Goal: Transaction & Acquisition: Purchase product/service

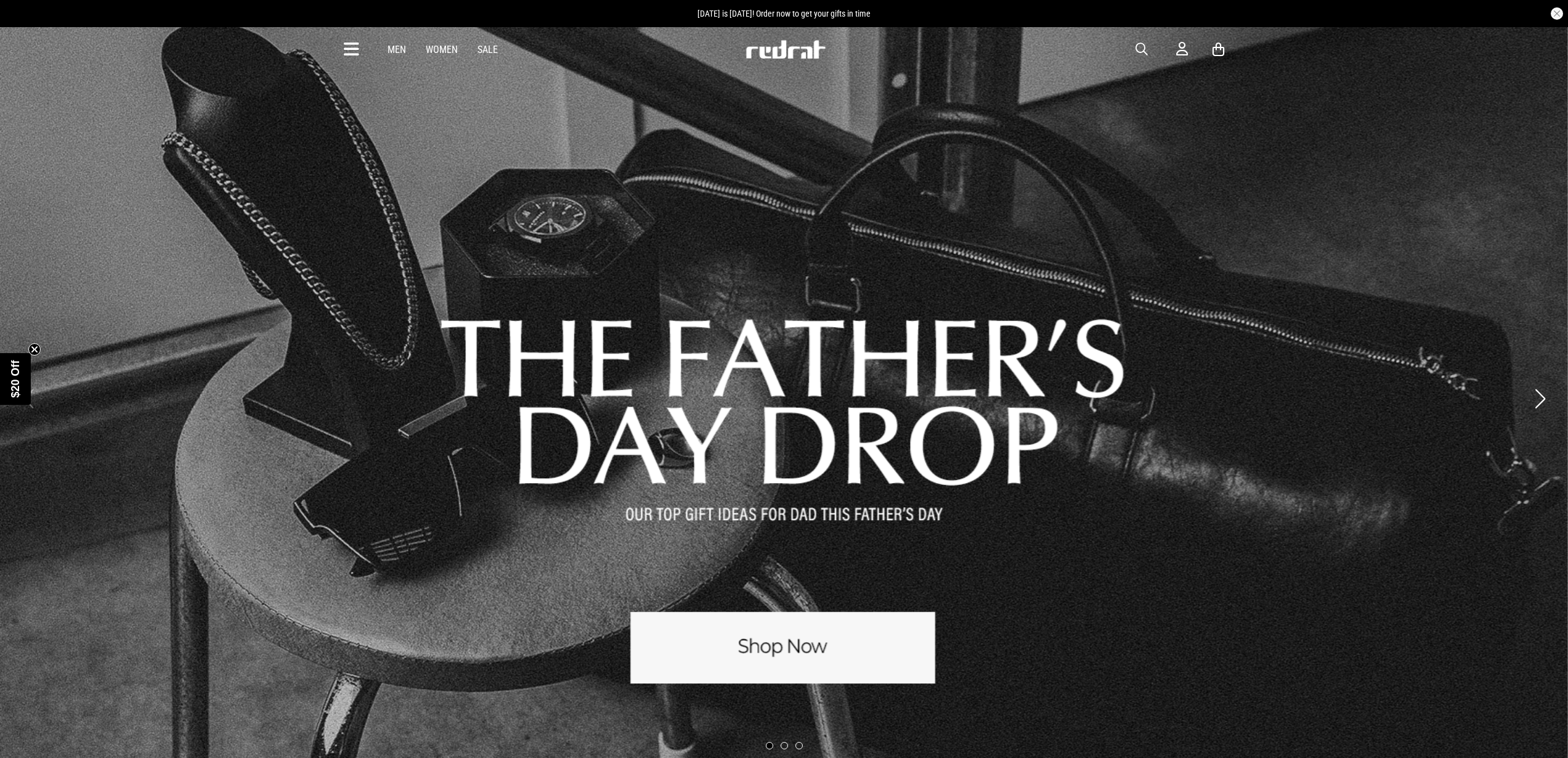
click at [350, 47] on icon at bounding box center [351, 50] width 15 height 20
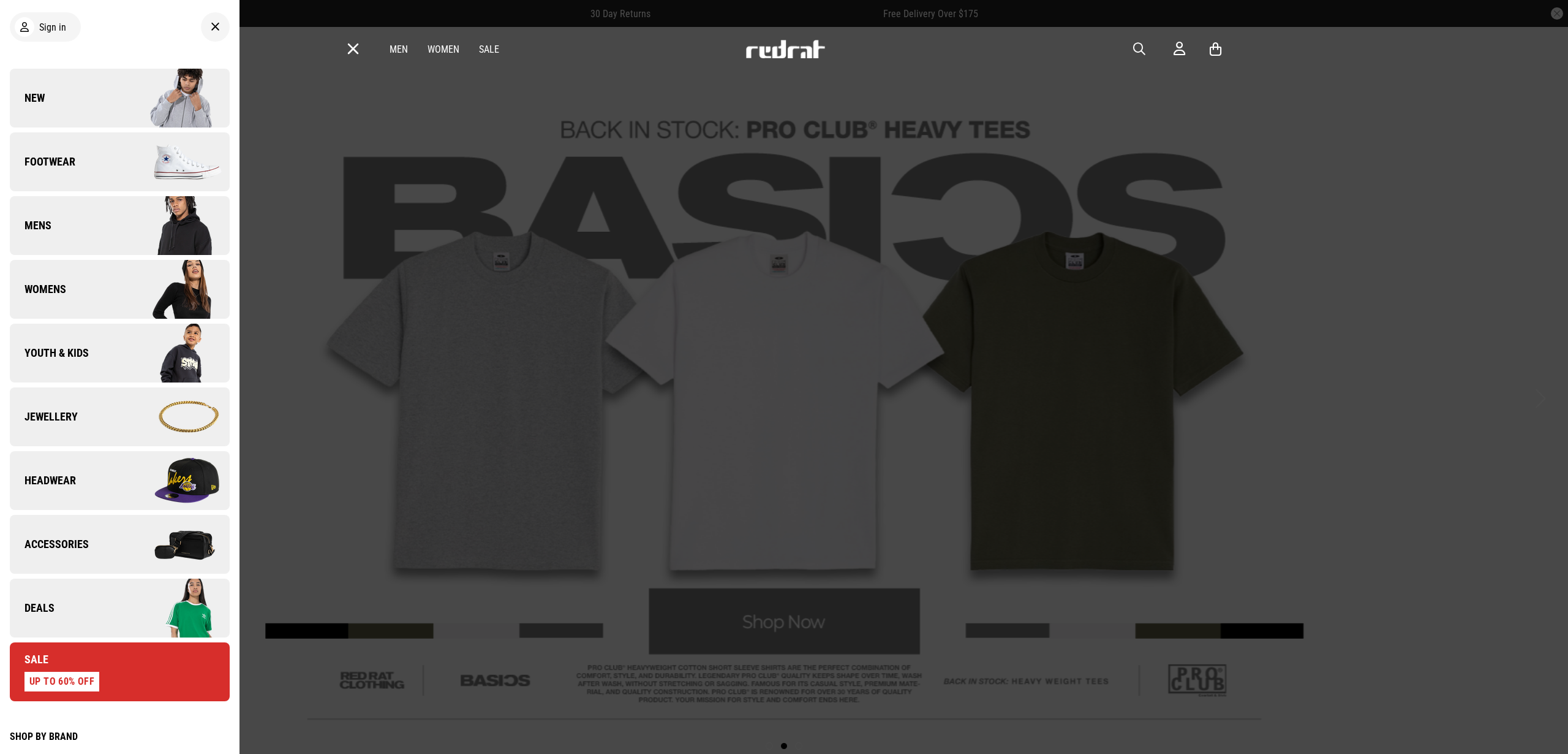
click at [52, 412] on span "Jewellery" at bounding box center [43, 416] width 68 height 15
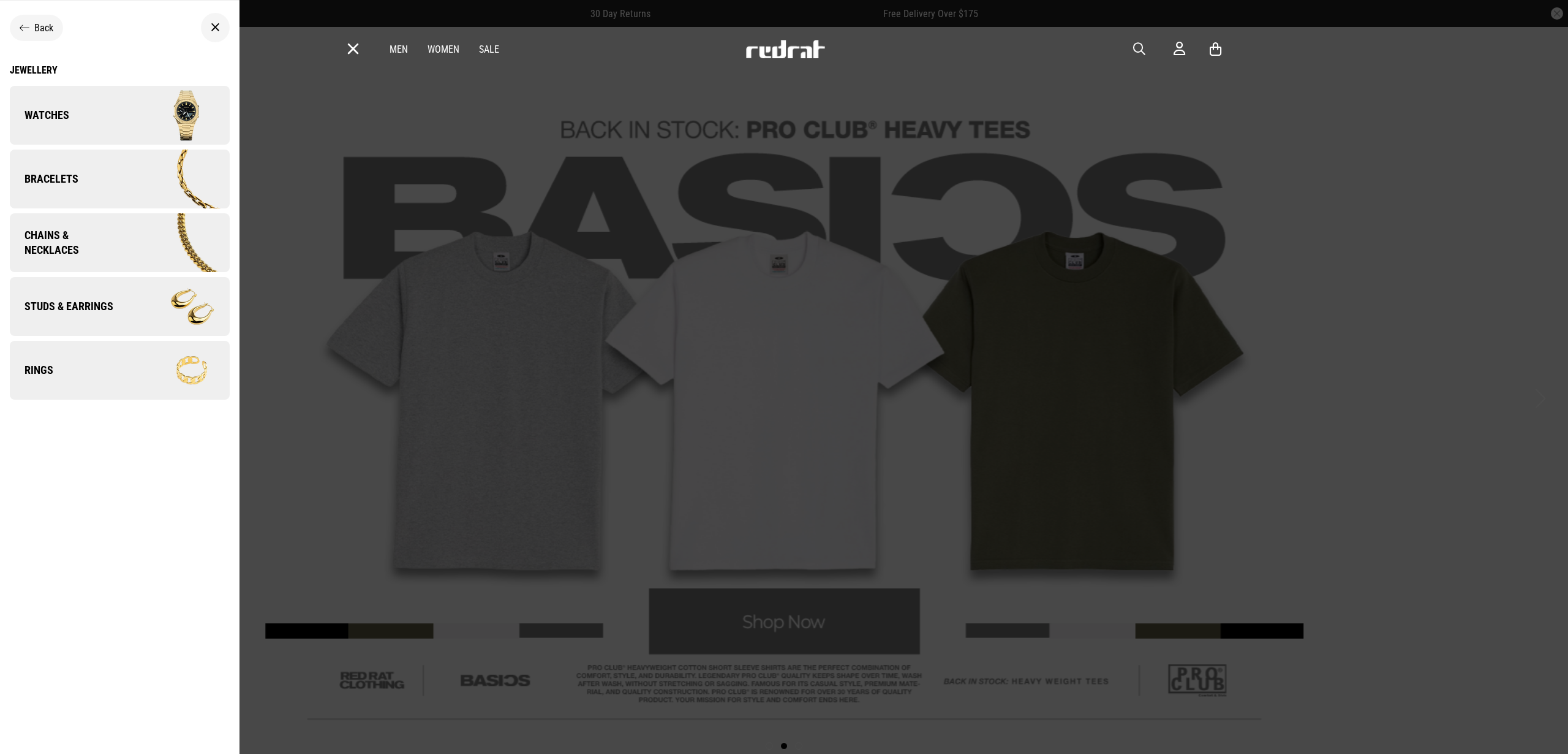
click at [134, 370] on img at bounding box center [174, 370] width 110 height 62
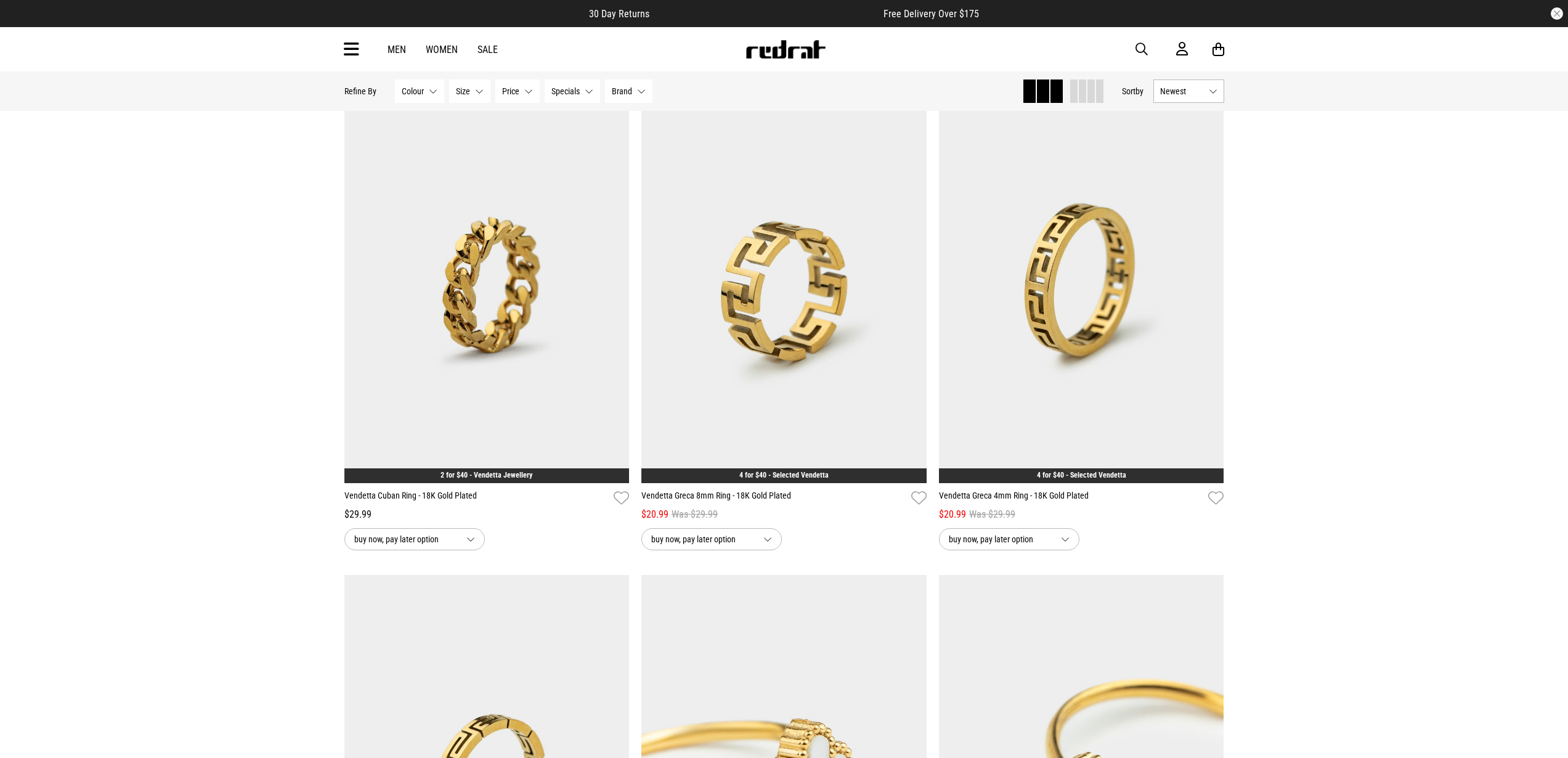
scroll to position [1656, 0]
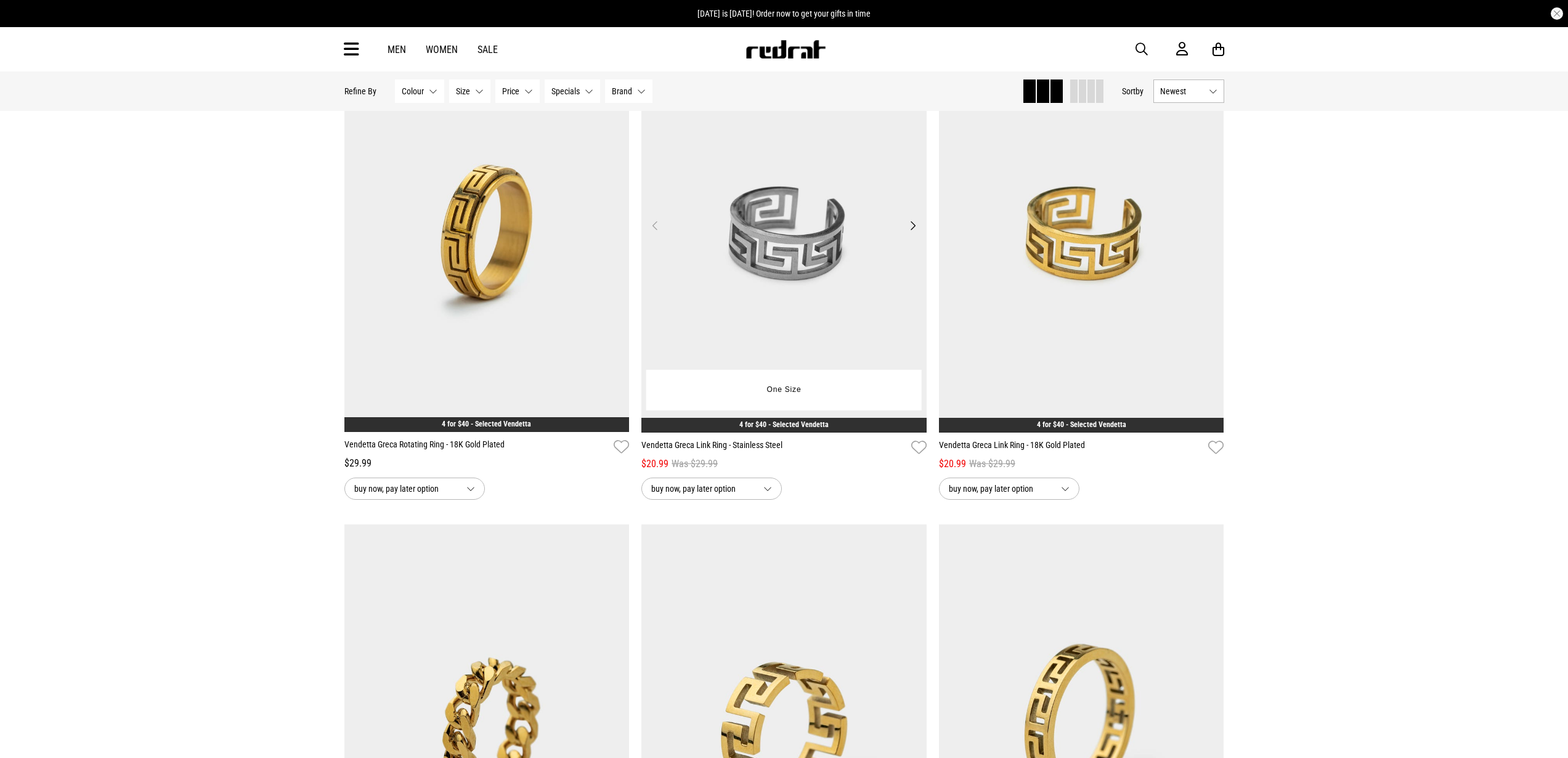
click at [908, 231] on button "Next" at bounding box center [912, 225] width 15 height 15
click at [910, 231] on button "Next" at bounding box center [912, 225] width 15 height 15
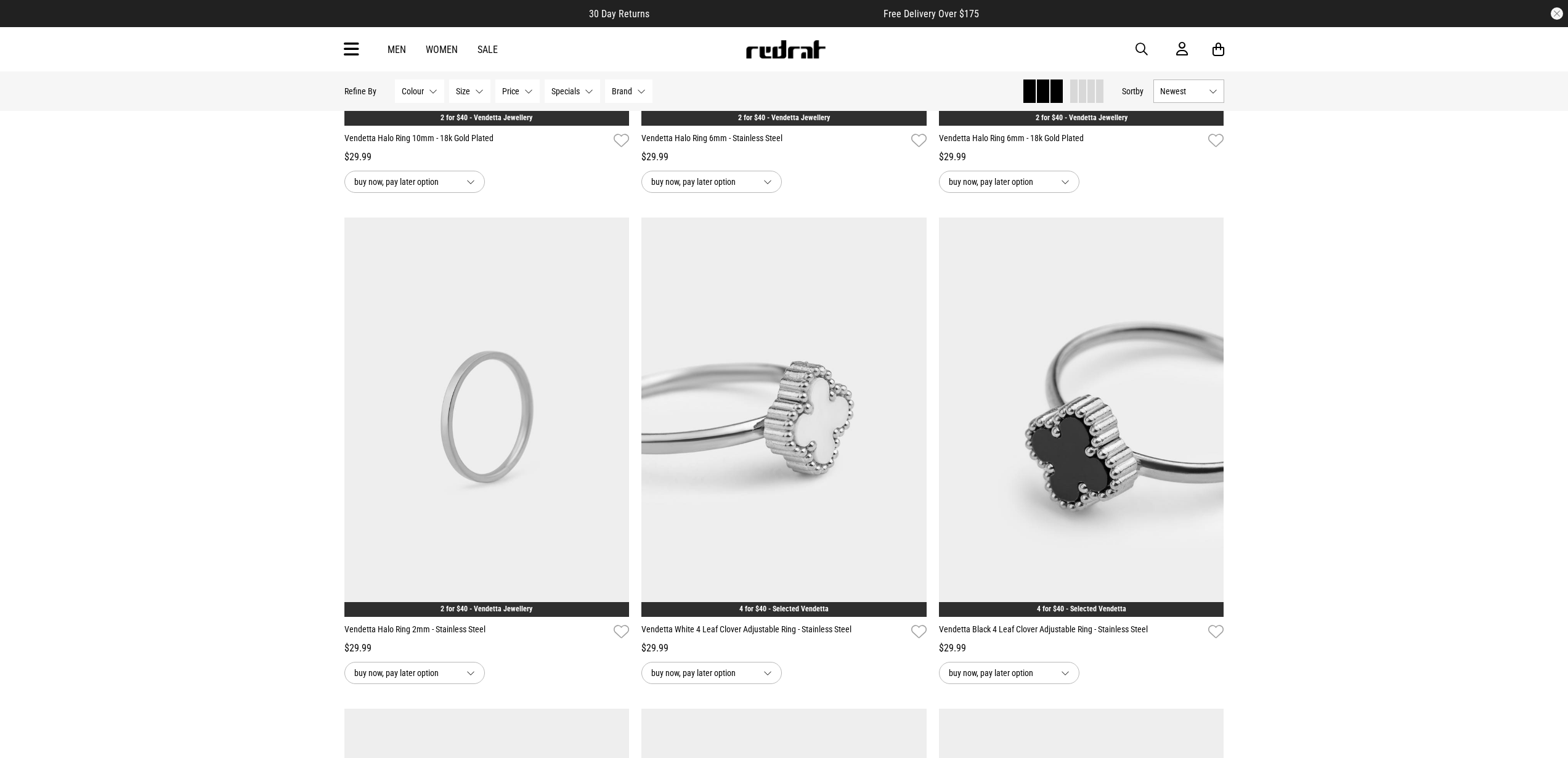
scroll to position [690, 0]
